Goal: Complete application form

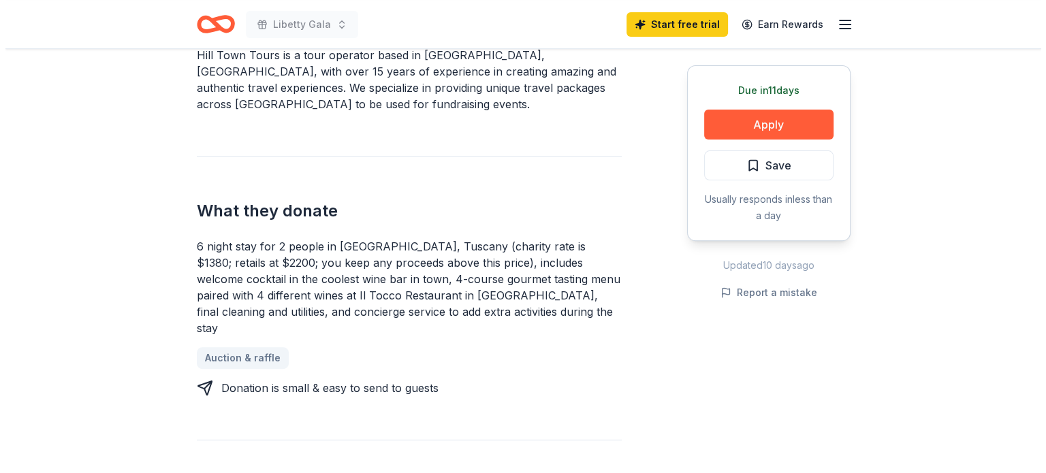
scroll to position [450, 0]
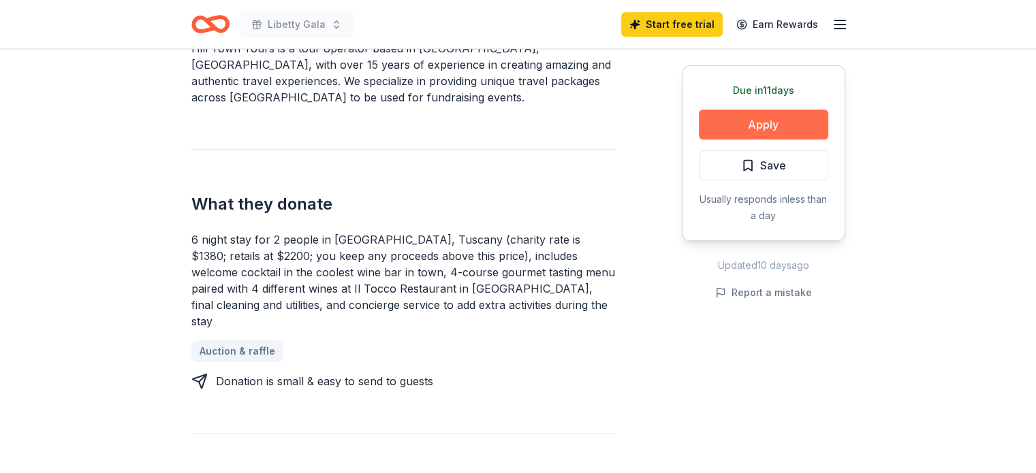
click at [776, 119] on button "Apply" at bounding box center [763, 125] width 129 height 30
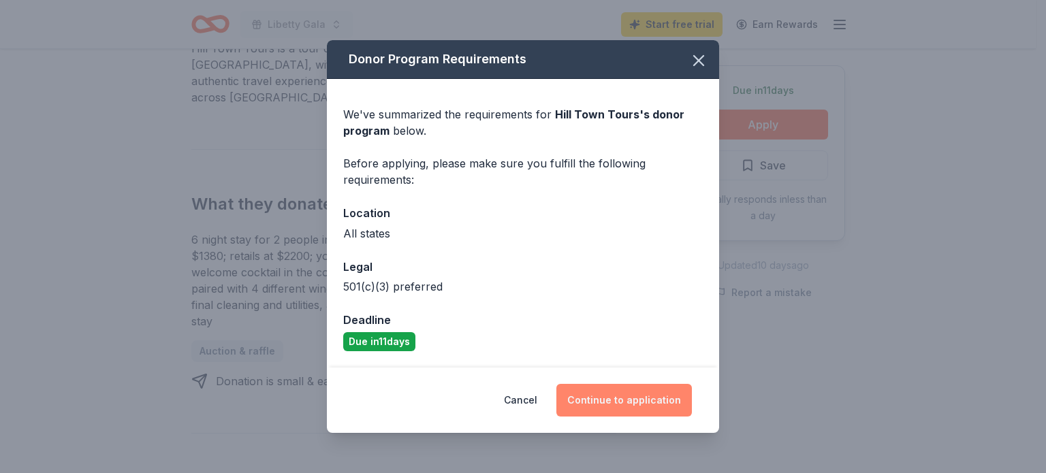
click at [608, 394] on button "Continue to application" at bounding box center [624, 400] width 136 height 33
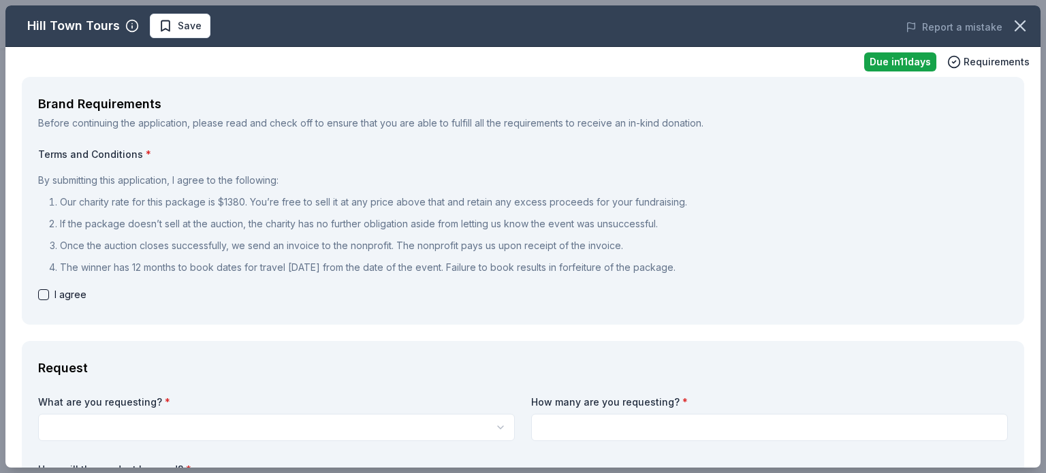
click at [40, 294] on button "button" at bounding box center [43, 294] width 11 height 11
checkbox input "true"
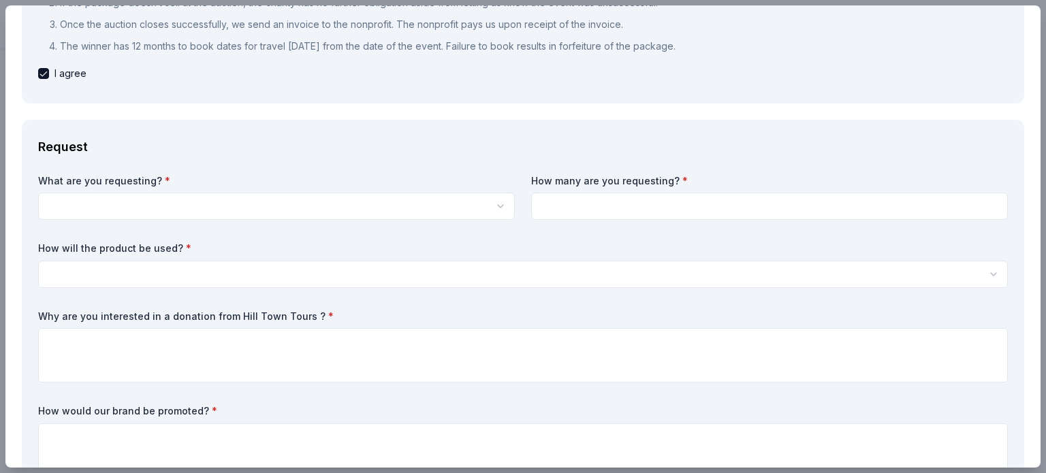
scroll to position [99, 0]
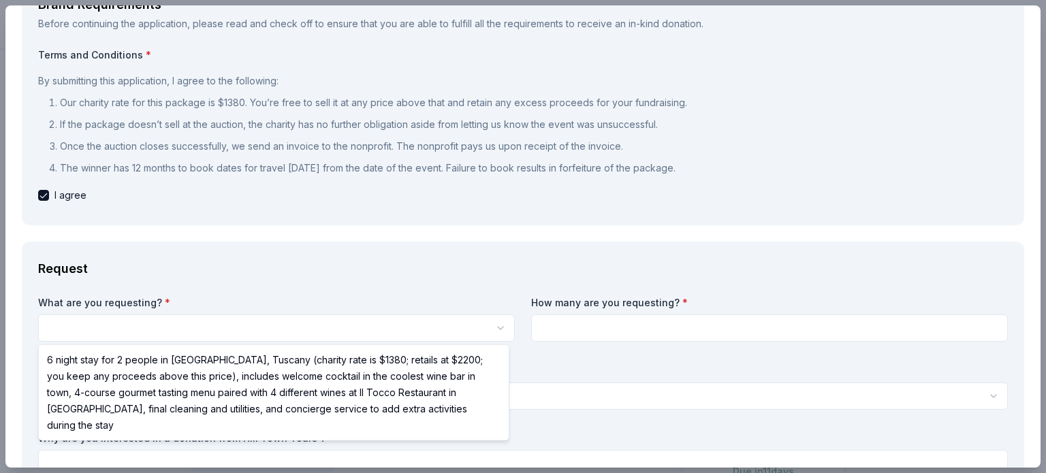
select select "6 night stay for 2 people in [GEOGRAPHIC_DATA], Tuscany (charity rate is $1380;…"
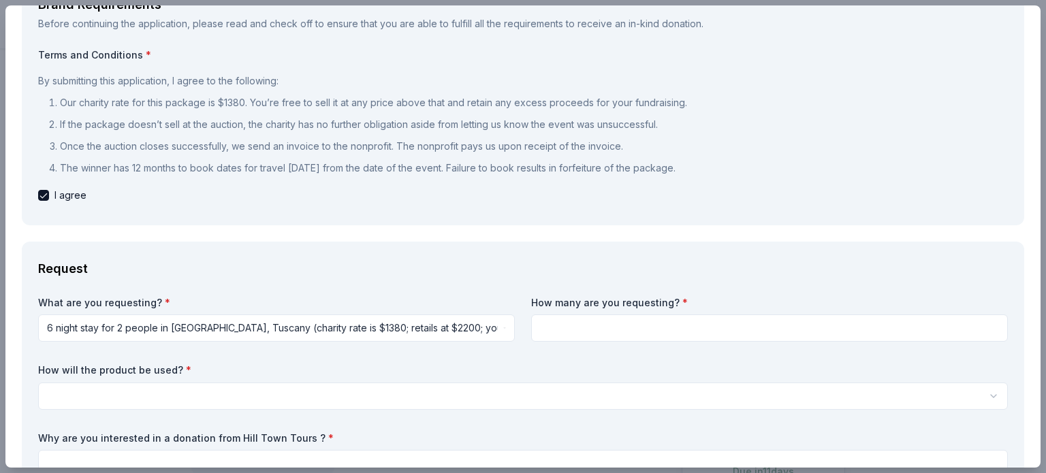
click at [561, 326] on input at bounding box center [769, 328] width 477 height 27
type input "1"
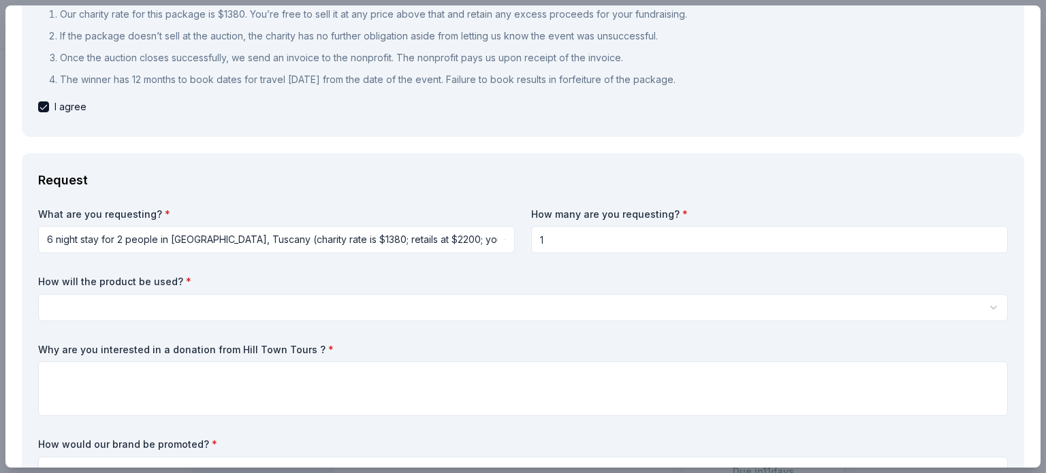
scroll to position [267, 0]
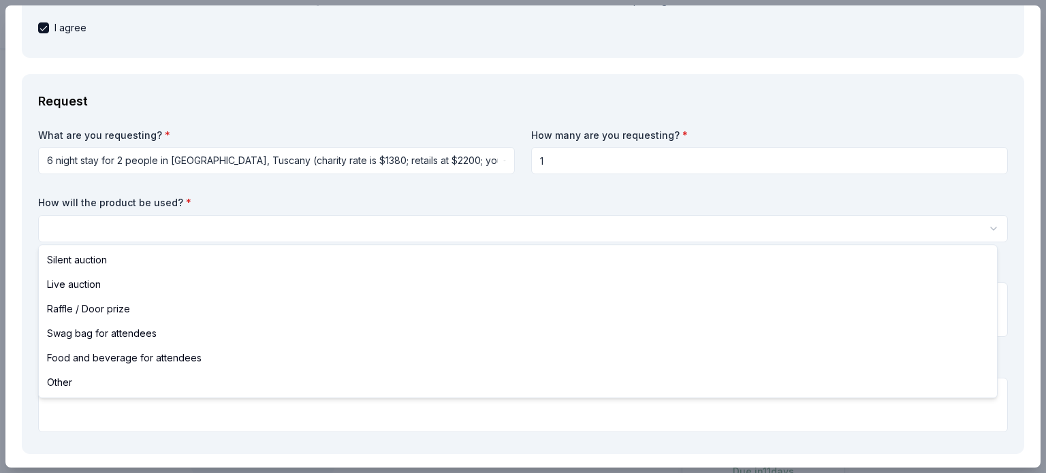
click at [147, 225] on html "Libetty Gala Save Apply Due [DATE] [GEOGRAPHIC_DATA] Tours New Share Donating i…" at bounding box center [523, 236] width 1046 height 473
select select "silentAuction"
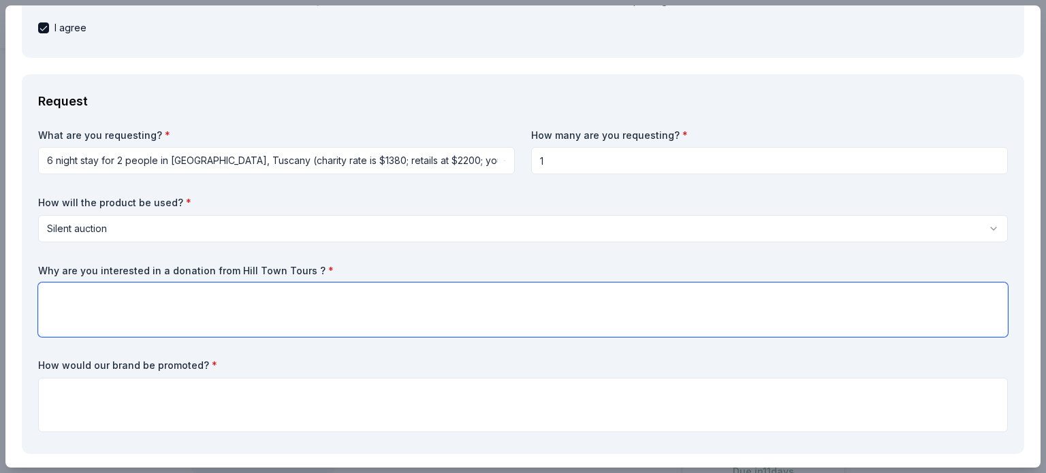
click at [114, 297] on textarea at bounding box center [523, 310] width 970 height 54
type textarea "I"
type textarea "t"
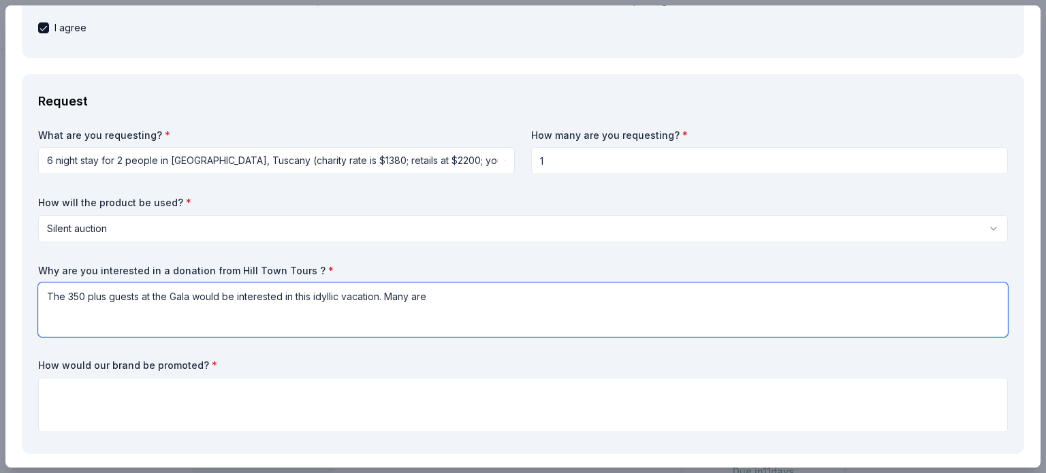
drag, startPoint x: 414, startPoint y: 288, endPoint x: 427, endPoint y: 296, distance: 15.0
click at [417, 292] on textarea "The 350 plus guests at the Gala would be interested in this idyllic vacation. M…" at bounding box center [523, 310] width 970 height 54
click at [436, 295] on textarea "The 350 plus guests at the Gala would be interested in this idyllic vacation. M…" at bounding box center [523, 310] width 970 height 54
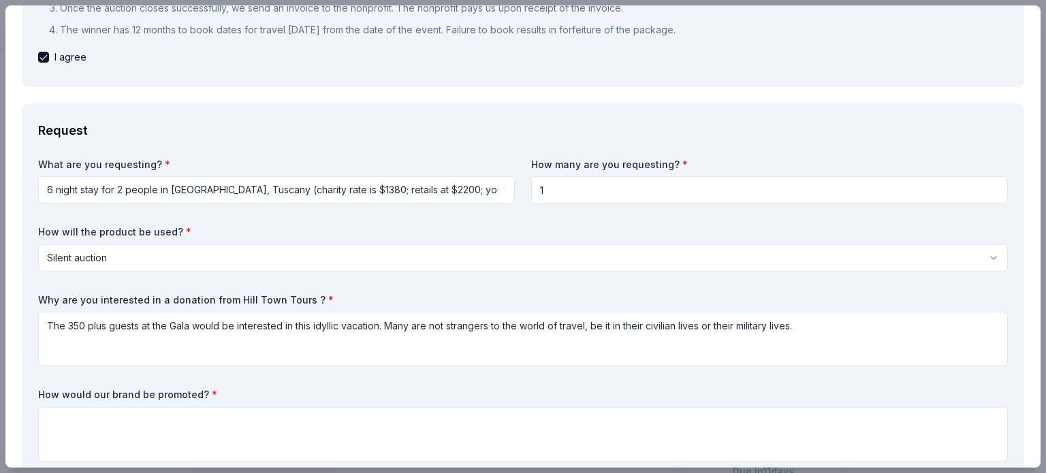
scroll to position [234, 0]
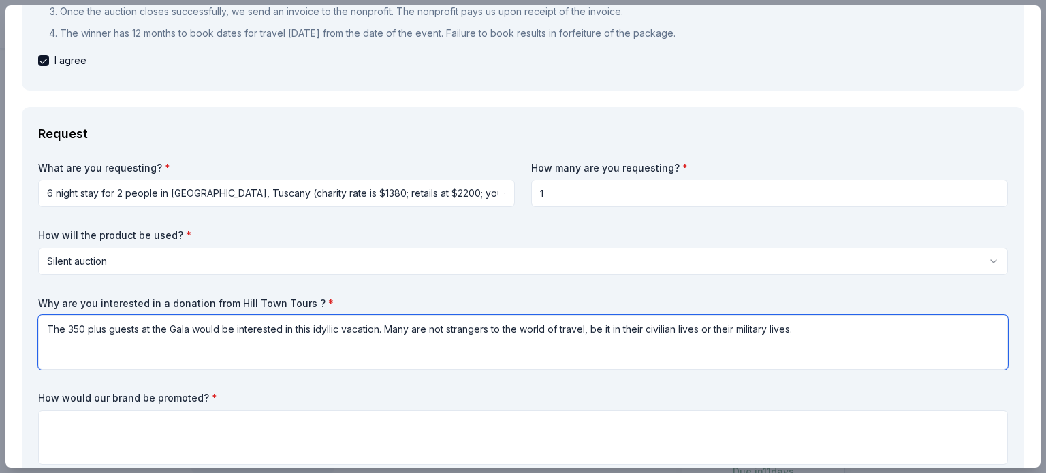
click at [108, 328] on textarea "The 350 plus guests at the Gala would be interested in this idyllic vacation. M…" at bounding box center [523, 342] width 970 height 54
click at [782, 331] on textarea "The guests at the Gala would be interested in this idyllic vacation. Many are n…" at bounding box center [523, 342] width 970 height 54
type textarea "The guests at the Gala would be interested in this idyllic vacation. Many are n…"
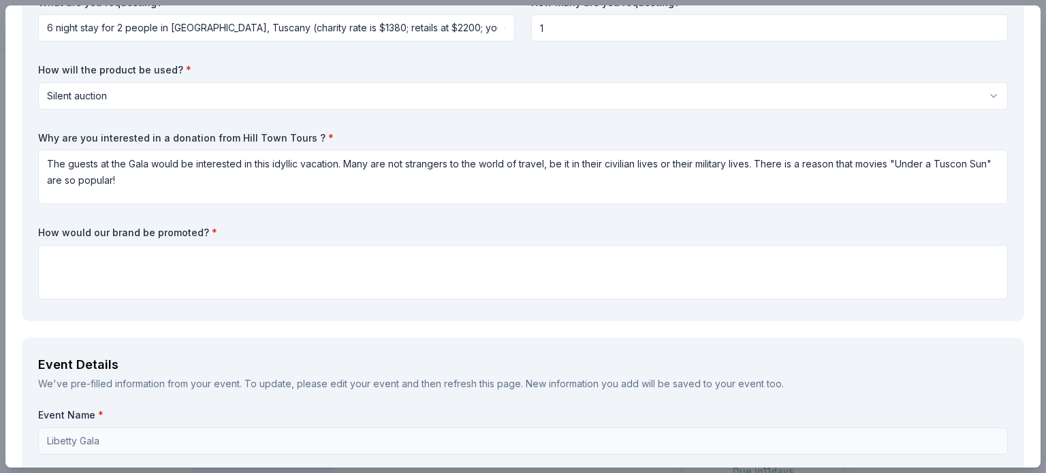
scroll to position [476, 0]
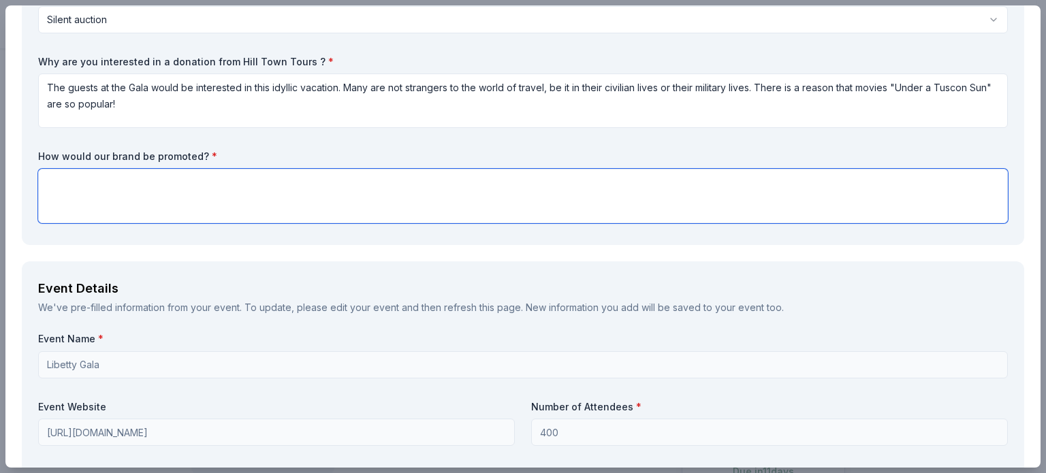
click at [90, 188] on textarea at bounding box center [523, 196] width 970 height 54
type textarea "The name would be listed for the silent auction at the night of the Gala and on…"
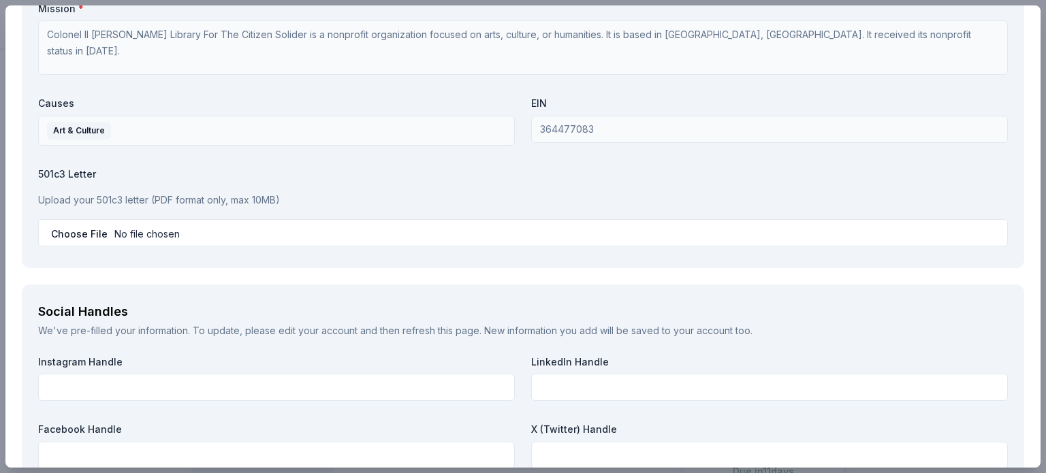
scroll to position [1568, 0]
